Goal: Task Accomplishment & Management: Manage account settings

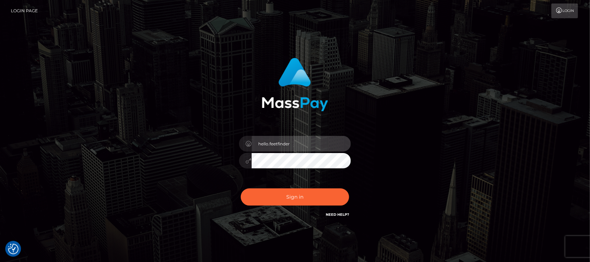
click at [319, 146] on input "hello.feetfinder" at bounding box center [301, 144] width 99 height 16
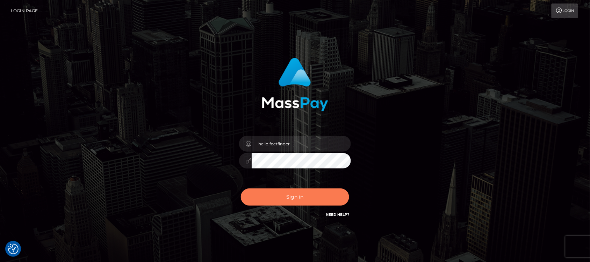
click at [266, 197] on button "Sign in" at bounding box center [295, 196] width 108 height 17
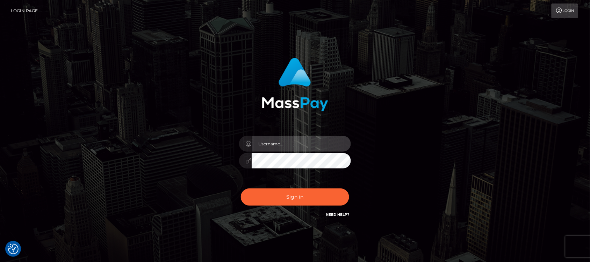
type input "hello.feetfinder"
click at [311, 142] on input "hello.feetfinder" at bounding box center [301, 144] width 99 height 16
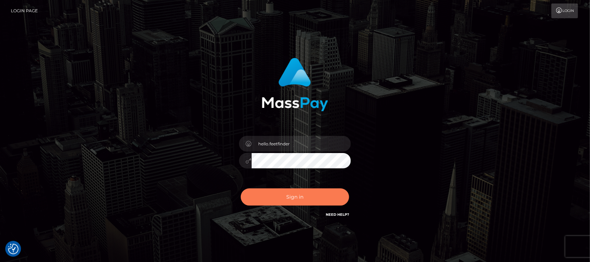
click at [286, 193] on button "Sign in" at bounding box center [295, 196] width 108 height 17
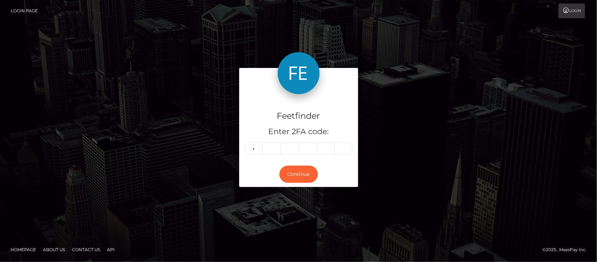
type input "5"
type input "6"
type input "1"
type input "9"
type input "2"
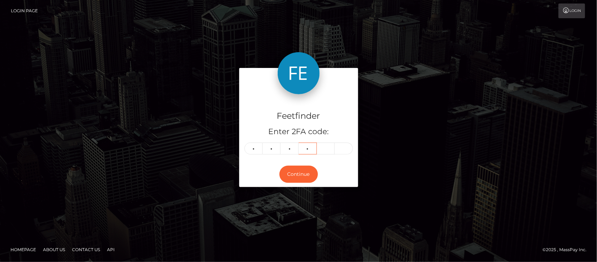
type input "8"
type input "1"
click at [294, 170] on button "Continue" at bounding box center [298, 173] width 38 height 17
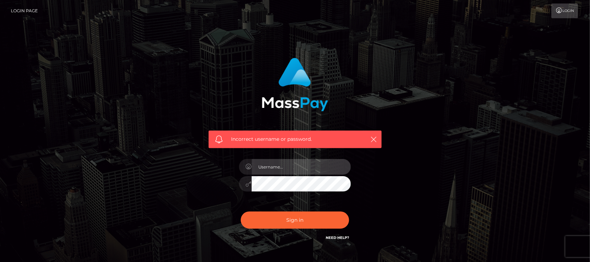
type input "hello.feetfinder"
click at [302, 165] on input "hello.feetfinder" at bounding box center [301, 167] width 99 height 16
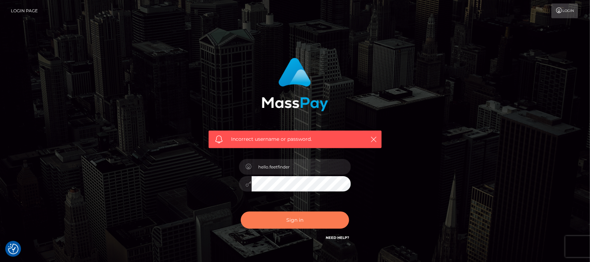
click at [271, 224] on button "Sign in" at bounding box center [295, 219] width 108 height 17
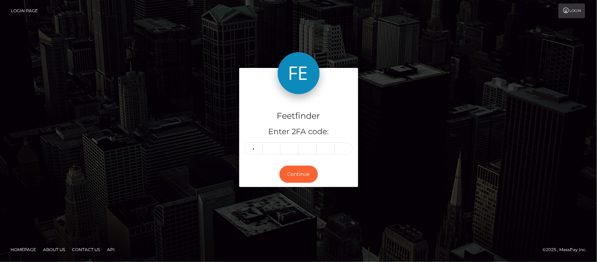
type input "1"
type input "9"
type input "2"
type input "8"
type input "1"
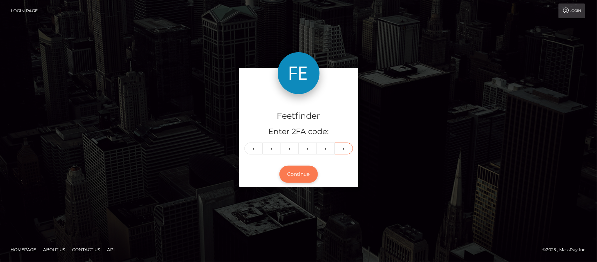
type input "2"
click at [315, 172] on button "Continue" at bounding box center [298, 173] width 38 height 17
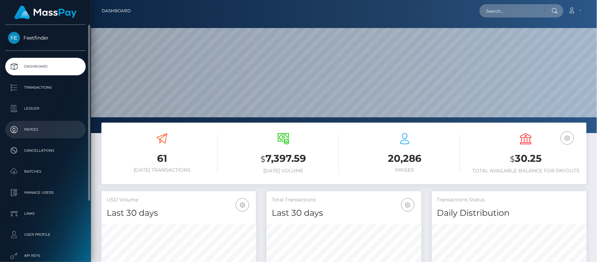
scroll to position [123, 155]
click at [37, 125] on p "Payees" at bounding box center [45, 129] width 75 height 10
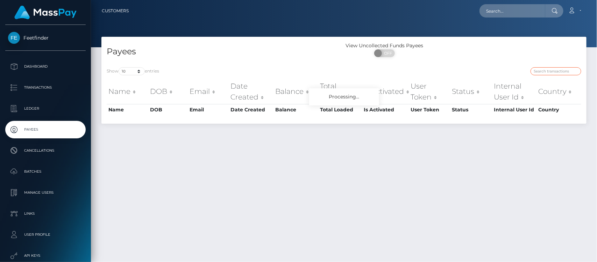
click at [554, 69] on input "search" at bounding box center [556, 71] width 51 height 8
paste input "1ed70277-5fea-11f0-b1fb-02a8c2768cb9"
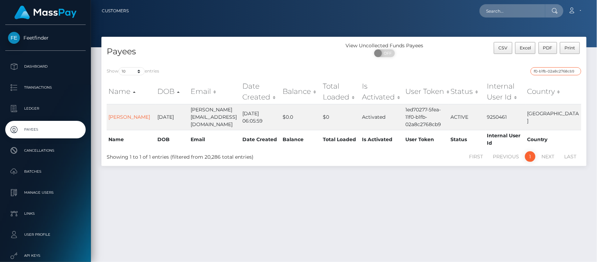
type input "1ed70277-5fea-11f0-b1fb-02a8c2768cb9"
